Goal: Entertainment & Leisure: Consume media (video, audio)

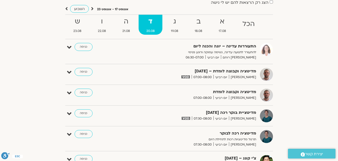
scroll to position [50, 0]
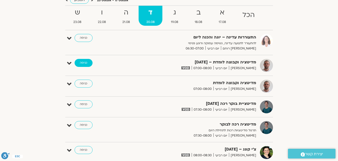
click at [84, 63] on link "כניסה" at bounding box center [84, 63] width 18 height 8
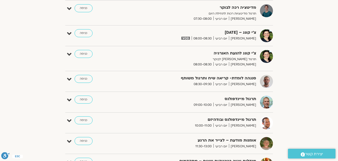
scroll to position [50, 0]
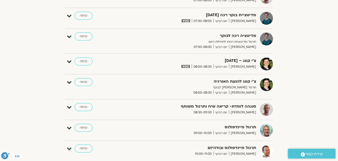
scroll to position [150, 0]
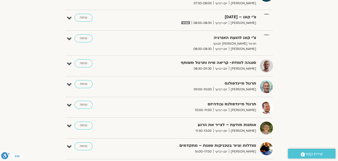
scroll to position [173, 0]
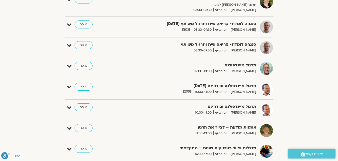
scroll to position [213, 0]
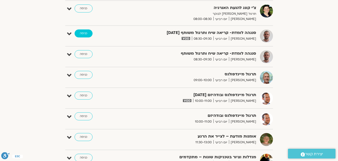
click at [82, 33] on link "כניסה" at bounding box center [84, 34] width 18 height 8
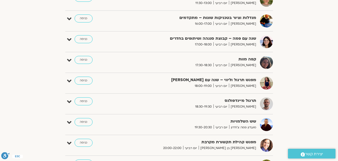
scroll to position [327, 0]
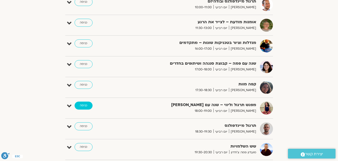
click at [85, 108] on link "כניסה" at bounding box center [84, 106] width 18 height 8
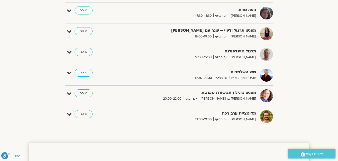
scroll to position [379, 0]
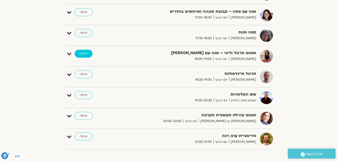
click at [85, 56] on link "כניסה" at bounding box center [84, 54] width 18 height 8
